Goal: Task Accomplishment & Management: Manage account settings

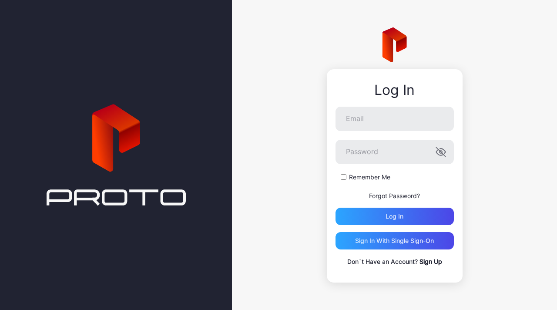
click at [369, 178] on label "Remember Me" at bounding box center [369, 177] width 41 height 9
click at [399, 121] on input "Email" at bounding box center [394, 119] width 118 height 24
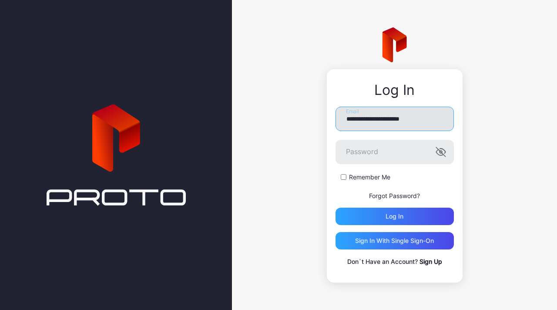
type input "**********"
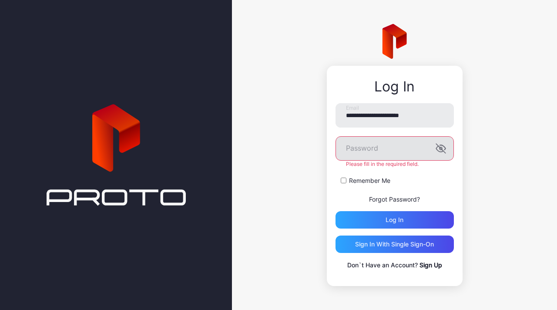
click at [439, 156] on label "Password" at bounding box center [394, 148] width 118 height 24
click at [440, 148] on label "Password" at bounding box center [394, 148] width 118 height 24
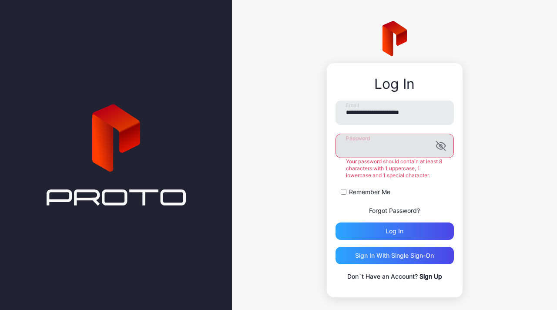
click at [436, 149] on icon "button" at bounding box center [439, 146] width 7 height 6
click at [378, 229] on div "**********" at bounding box center [394, 191] width 118 height 181
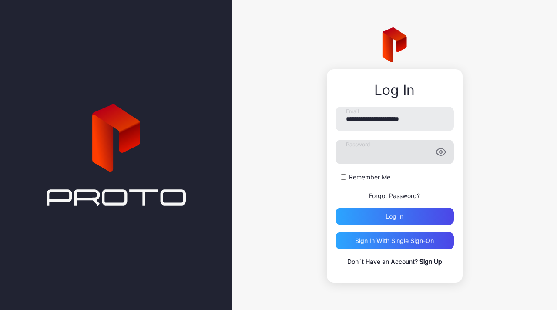
click at [399, 207] on form "**********" at bounding box center [394, 166] width 118 height 118
click at [398, 212] on div "Log in" at bounding box center [394, 216] width 118 height 17
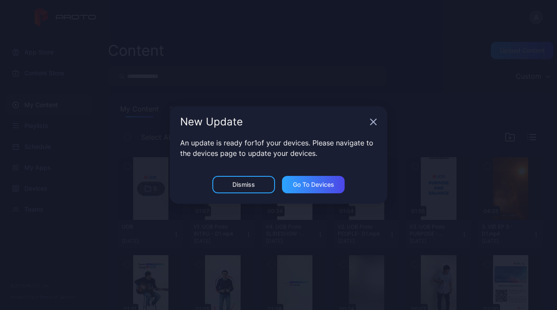
click at [370, 123] on icon "button" at bounding box center [373, 121] width 7 height 7
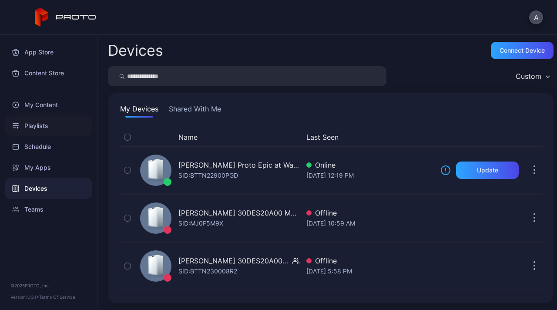
click at [30, 121] on div "Playlists" at bounding box center [48, 125] width 87 height 21
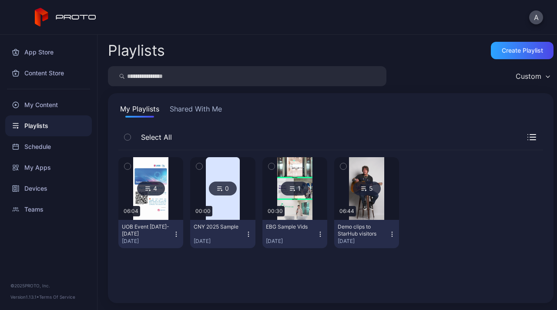
click at [148, 210] on img at bounding box center [150, 188] width 35 height 63
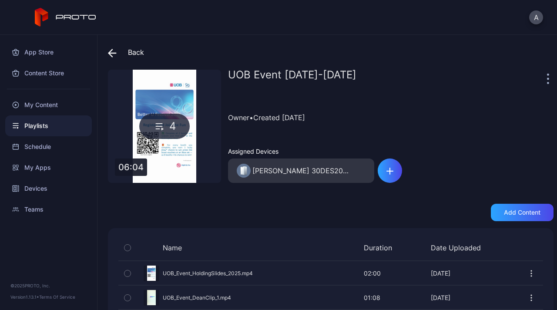
scroll to position [64, 0]
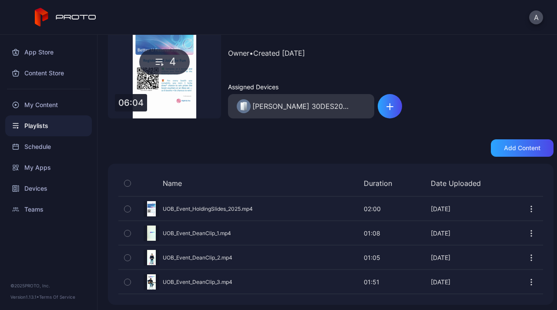
click at [130, 232] on icon "button" at bounding box center [127, 233] width 6 height 10
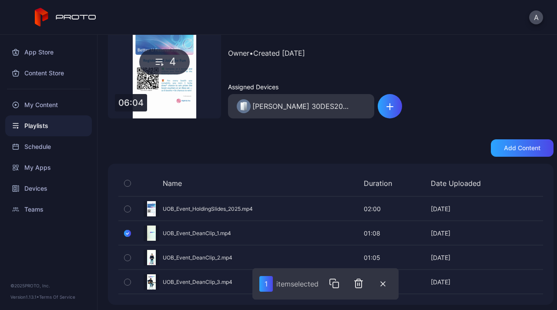
click at [126, 262] on button "button" at bounding box center [127, 257] width 18 height 23
click at [125, 281] on icon "button" at bounding box center [127, 282] width 6 height 10
click at [360, 285] on icon "button" at bounding box center [360, 284] width 0 height 3
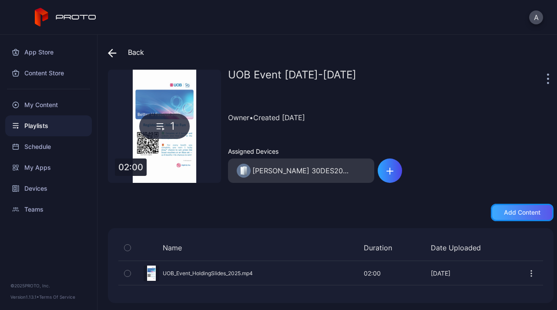
click at [504, 214] on div "Add content" at bounding box center [522, 212] width 37 height 7
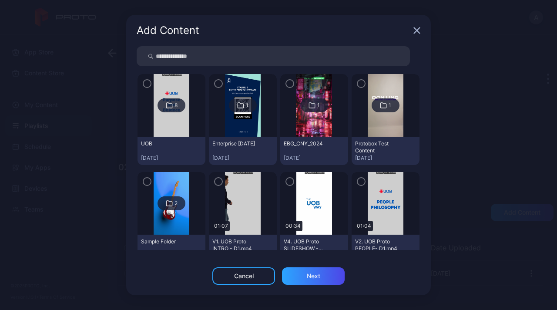
click at [163, 103] on div "8" at bounding box center [171, 105] width 28 height 14
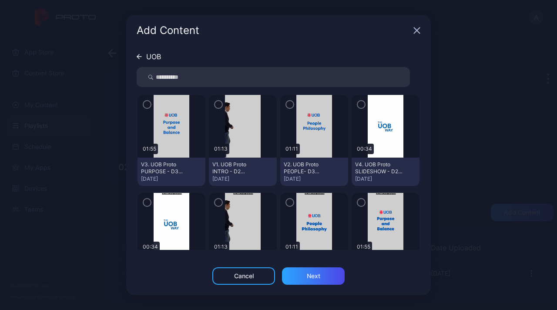
click at [149, 101] on icon "button" at bounding box center [147, 105] width 7 height 10
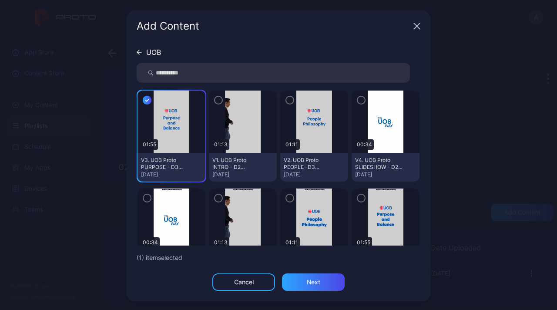
click at [215, 102] on icon "button" at bounding box center [218, 100] width 7 height 10
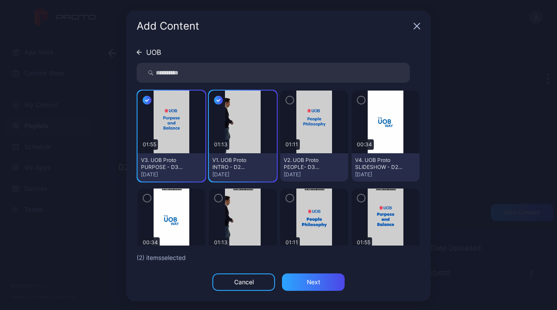
click at [280, 105] on div at bounding box center [314, 121] width 68 height 63
click at [357, 104] on button "button" at bounding box center [361, 100] width 9 height 9
click at [296, 95] on img at bounding box center [313, 121] width 35 height 63
click at [286, 100] on icon "button" at bounding box center [289, 100] width 7 height 10
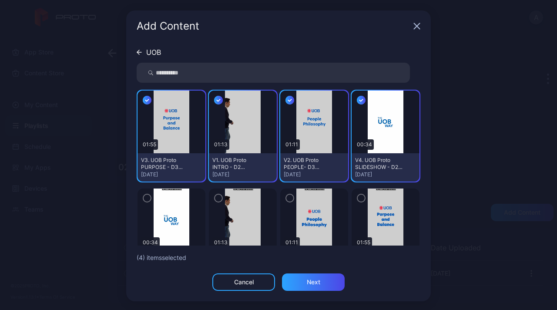
click at [314, 271] on div "UOB 01:55 V3. UOB Proto PURPOSE - D3 MASTER(1).mp4 Sep 30, 2025 01:13 V1. UOB P…" at bounding box center [278, 157] width 305 height 231
click at [314, 274] on div "Next" at bounding box center [313, 281] width 63 height 17
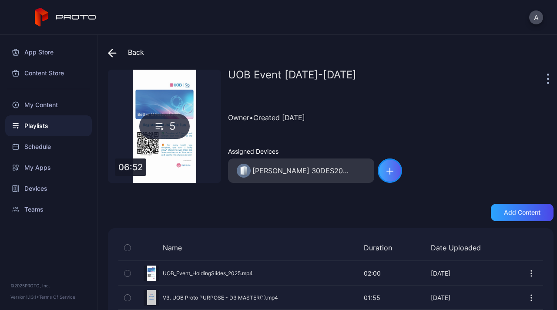
click at [387, 171] on icon "button" at bounding box center [390, 171] width 6 height 0
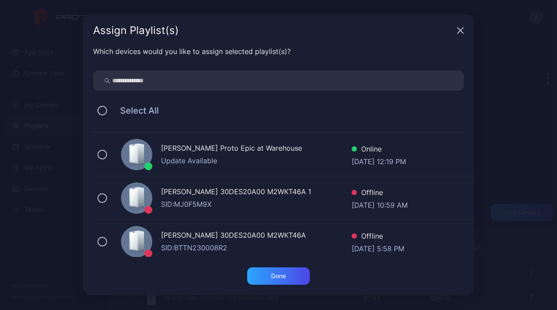
click at [124, 161] on div at bounding box center [136, 154] width 31 height 31
click at [294, 282] on div "Done" at bounding box center [278, 275] width 63 height 17
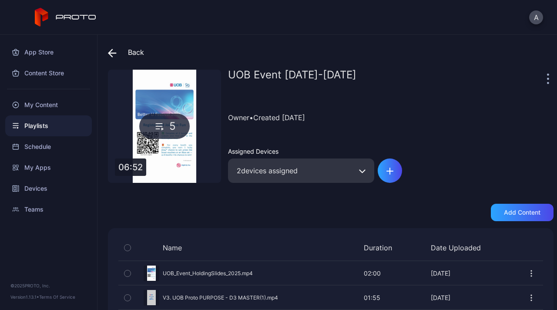
scroll to position [88, 0]
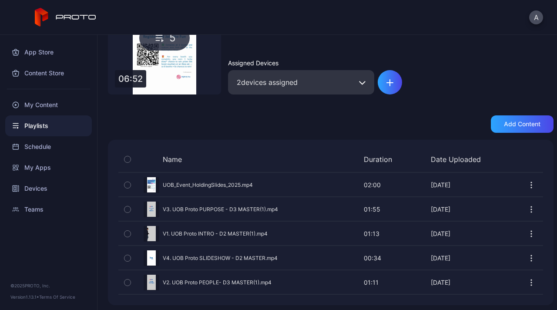
click at [520, 188] on div at bounding box center [531, 184] width 23 height 23
click at [36, 144] on div "Schedule" at bounding box center [48, 146] width 87 height 21
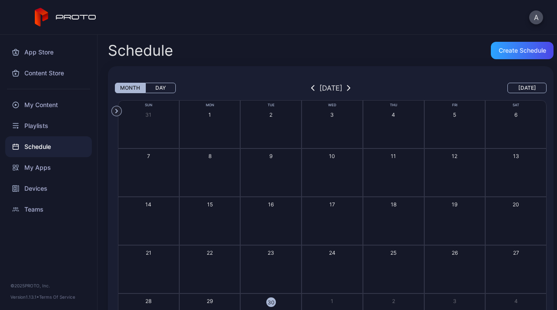
click at [513, 84] on button "Today" at bounding box center [526, 88] width 39 height 10
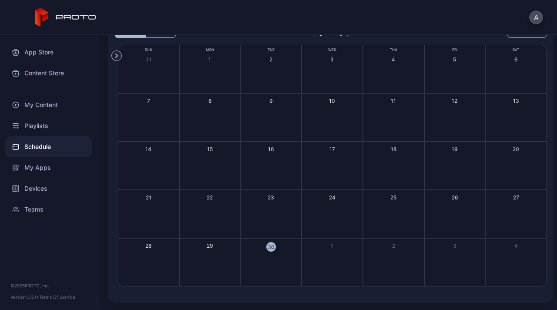
click at [265, 264] on button "30" at bounding box center [270, 262] width 61 height 48
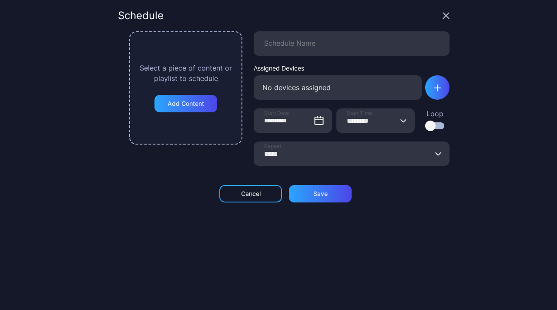
click at [427, 127] on div at bounding box center [434, 125] width 19 height 7
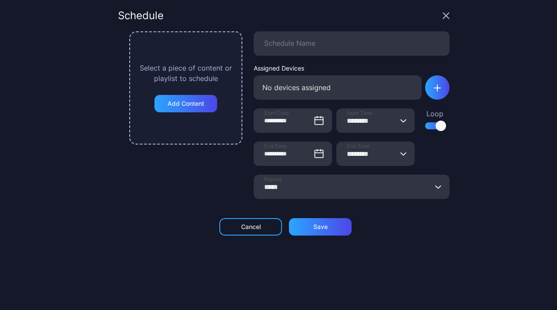
click at [401, 121] on icon "button" at bounding box center [403, 120] width 5 height 3
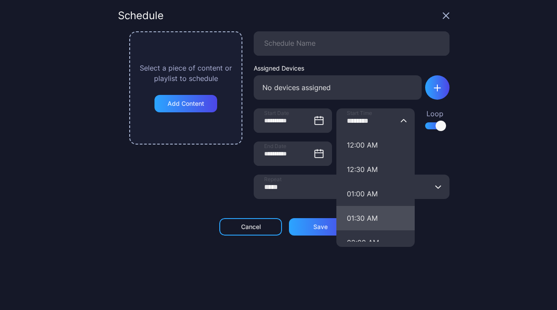
click at [379, 212] on button "01:30 AM" at bounding box center [375, 218] width 78 height 24
type input "********"
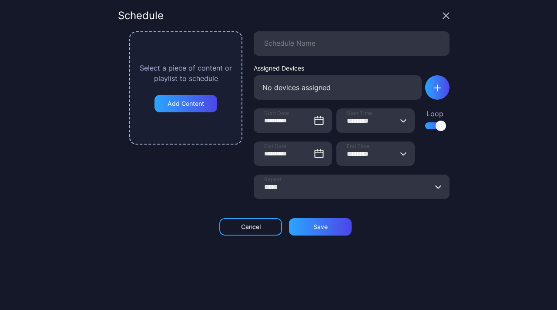
click at [397, 122] on input "********" at bounding box center [375, 120] width 78 height 24
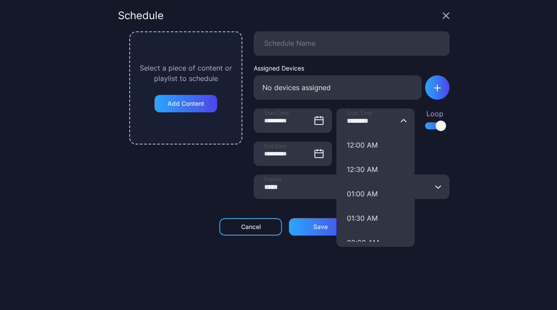
click at [426, 173] on div "**********" at bounding box center [352, 157] width 196 height 33
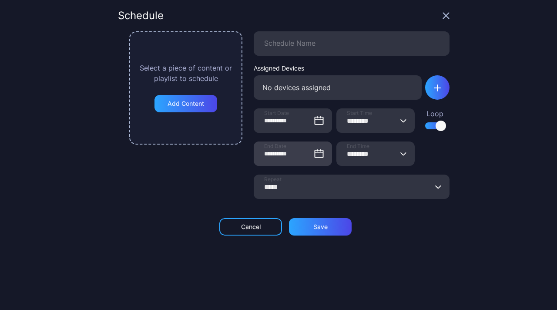
click at [315, 154] on icon at bounding box center [319, 153] width 8 height 7
click at [305, 154] on input "**********" at bounding box center [293, 153] width 78 height 24
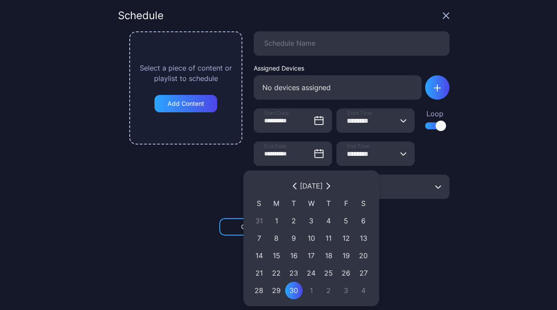
click at [400, 153] on icon "button" at bounding box center [403, 153] width 7 height 3
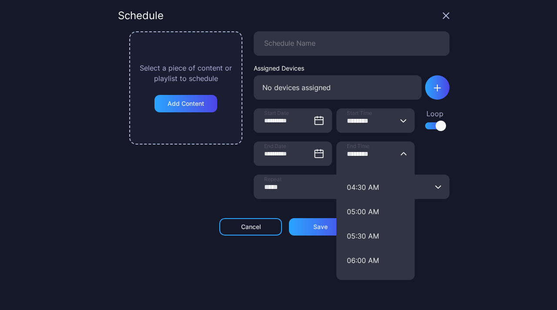
scroll to position [211, 0]
click at [400, 117] on button "******** Start Time" at bounding box center [403, 120] width 7 height 24
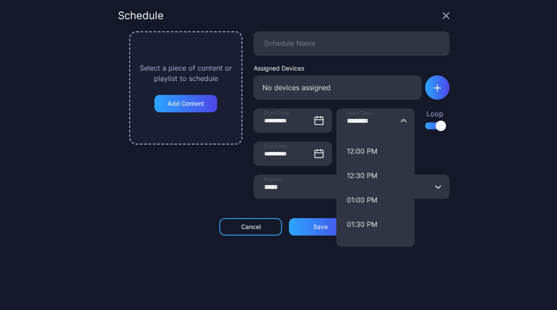
scroll to position [599, 0]
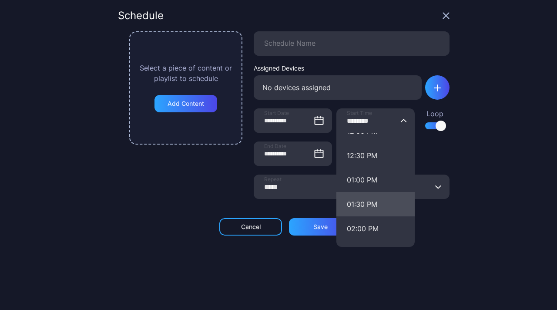
click at [368, 212] on button "01:30 PM" at bounding box center [375, 204] width 78 height 24
type input "********"
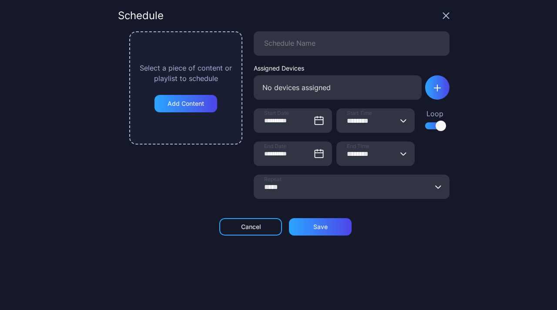
click at [400, 155] on button "******** End Time" at bounding box center [403, 153] width 7 height 24
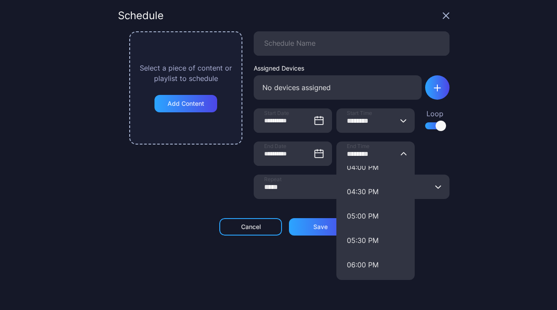
scroll to position [747, 0]
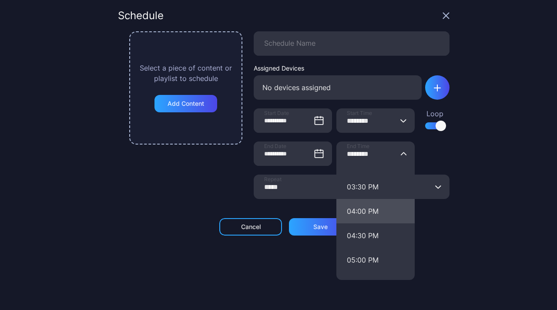
click at [368, 204] on button "04:00 PM" at bounding box center [375, 211] width 78 height 24
type input "********"
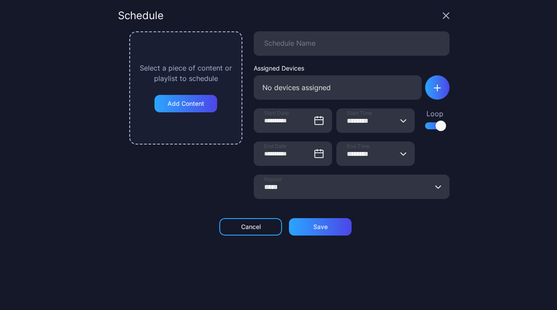
click at [435, 188] on icon "button" at bounding box center [438, 186] width 7 height 3
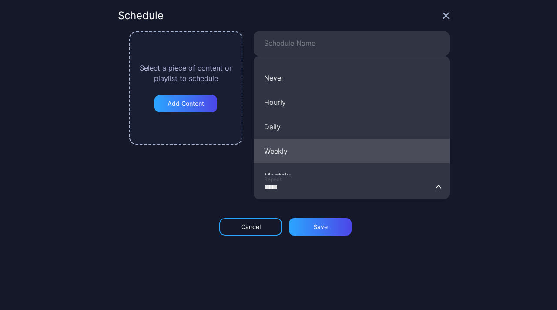
scroll to position [7, 0]
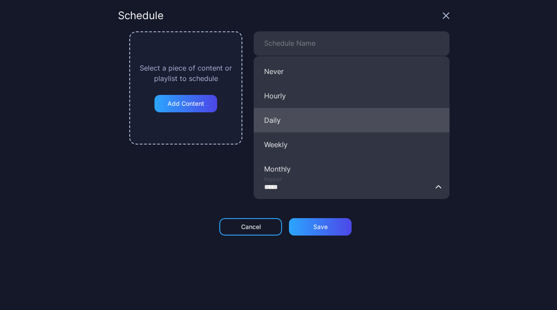
click at [323, 130] on button "Daily" at bounding box center [352, 120] width 196 height 24
type input "*****"
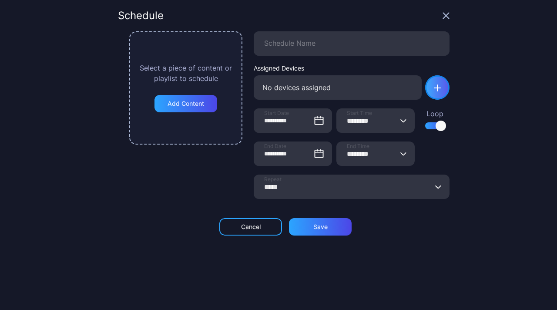
click at [434, 87] on icon "button" at bounding box center [437, 87] width 7 height 7
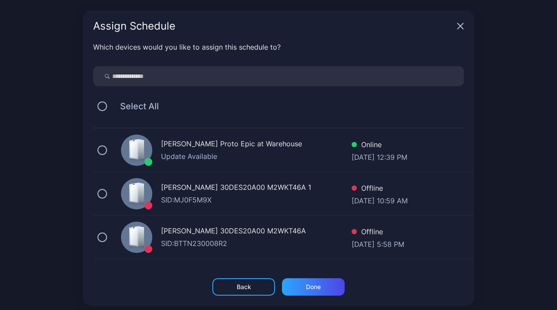
click at [164, 151] on div "Update Available" at bounding box center [256, 156] width 191 height 10
click at [306, 285] on div "Done" at bounding box center [313, 286] width 15 height 7
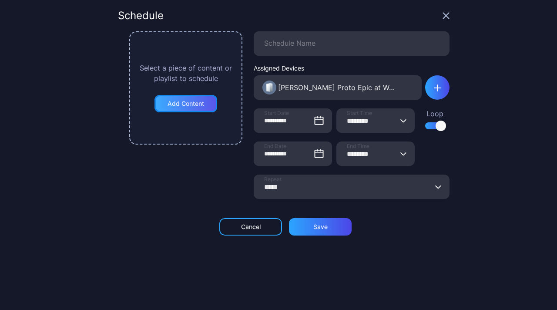
click at [189, 95] on div "Add Content" at bounding box center [185, 103] width 63 height 17
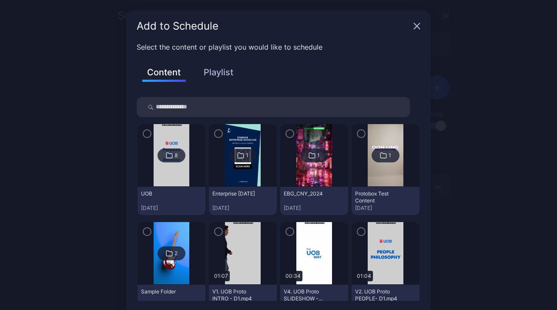
click at [226, 66] on button "Playlist" at bounding box center [219, 72] width 44 height 15
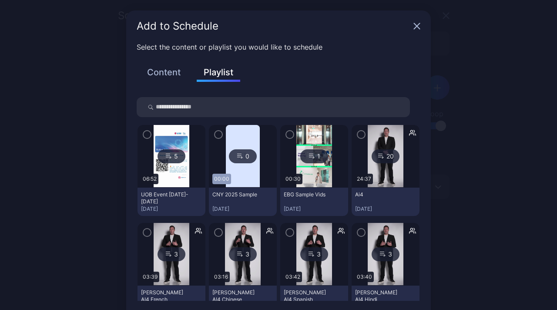
click at [146, 134] on icon "button" at bounding box center [147, 135] width 3 height 2
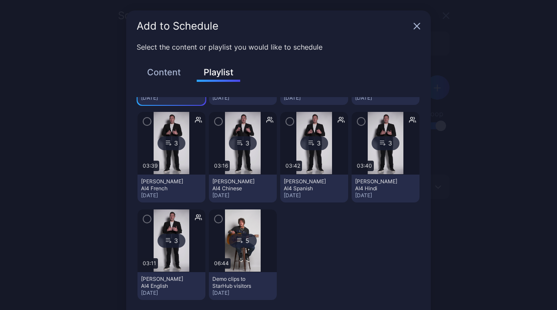
scroll to position [39, 0]
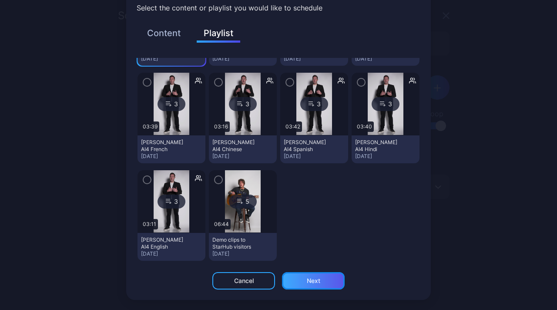
click at [295, 285] on div "Next" at bounding box center [313, 280] width 63 height 17
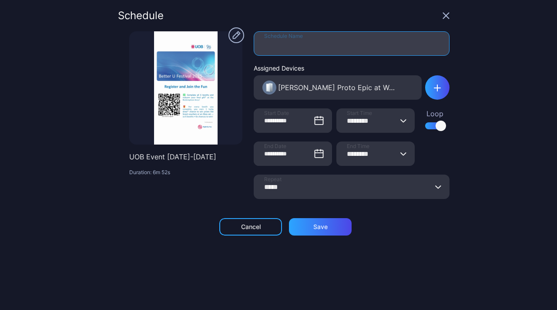
click at [300, 49] on input "Schedule Name" at bounding box center [352, 43] width 196 height 24
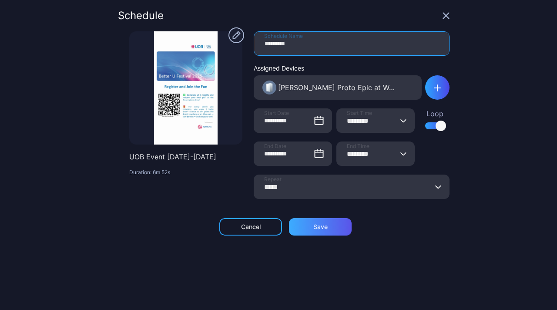
type input "*********"
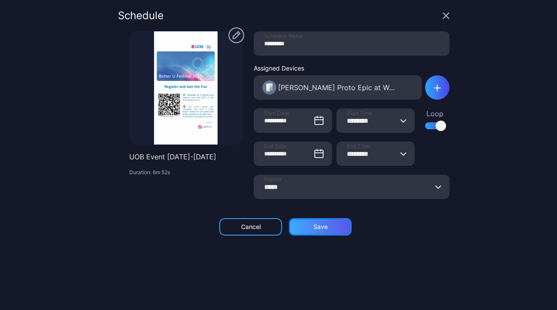
click at [332, 231] on div "Save" at bounding box center [320, 226] width 63 height 17
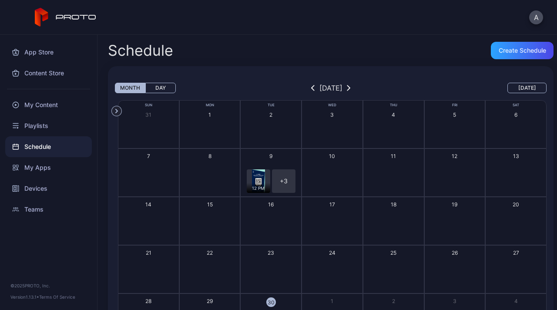
click at [252, 181] on img "button" at bounding box center [258, 180] width 13 height 23
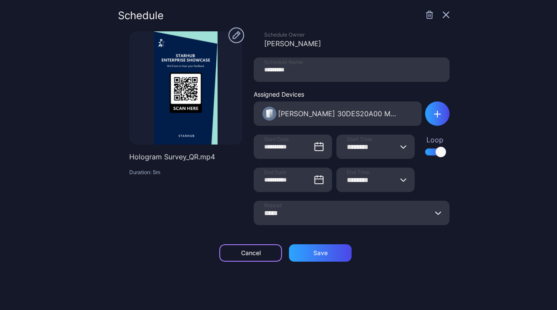
click at [262, 254] on div "Cancel" at bounding box center [250, 252] width 63 height 17
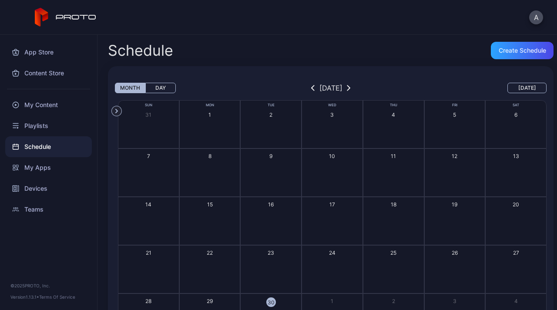
scroll to position [55, 0]
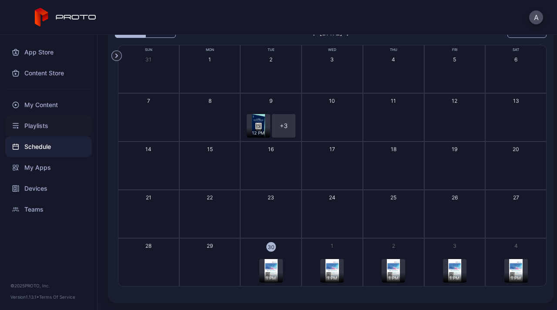
click at [39, 127] on div "Playlists" at bounding box center [48, 125] width 87 height 21
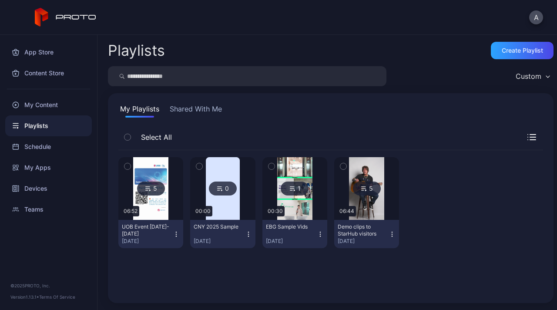
click at [158, 200] on img at bounding box center [150, 188] width 35 height 63
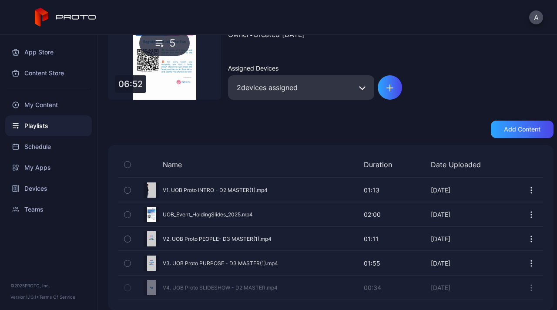
scroll to position [88, 0]
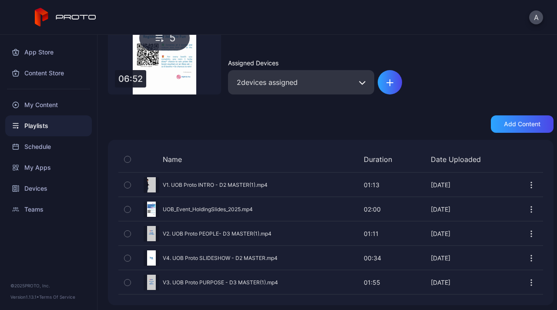
click at [359, 83] on icon "button" at bounding box center [362, 82] width 7 height 3
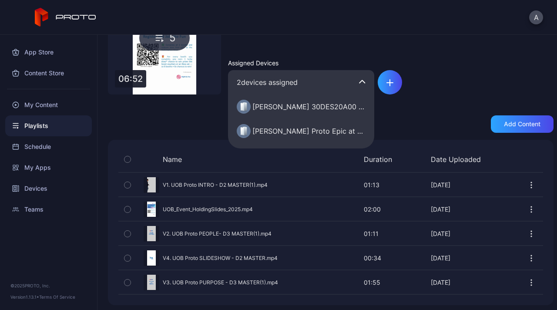
click at [360, 61] on div "Assigned Devices" at bounding box center [301, 62] width 146 height 7
